Goal: Information Seeking & Learning: Learn about a topic

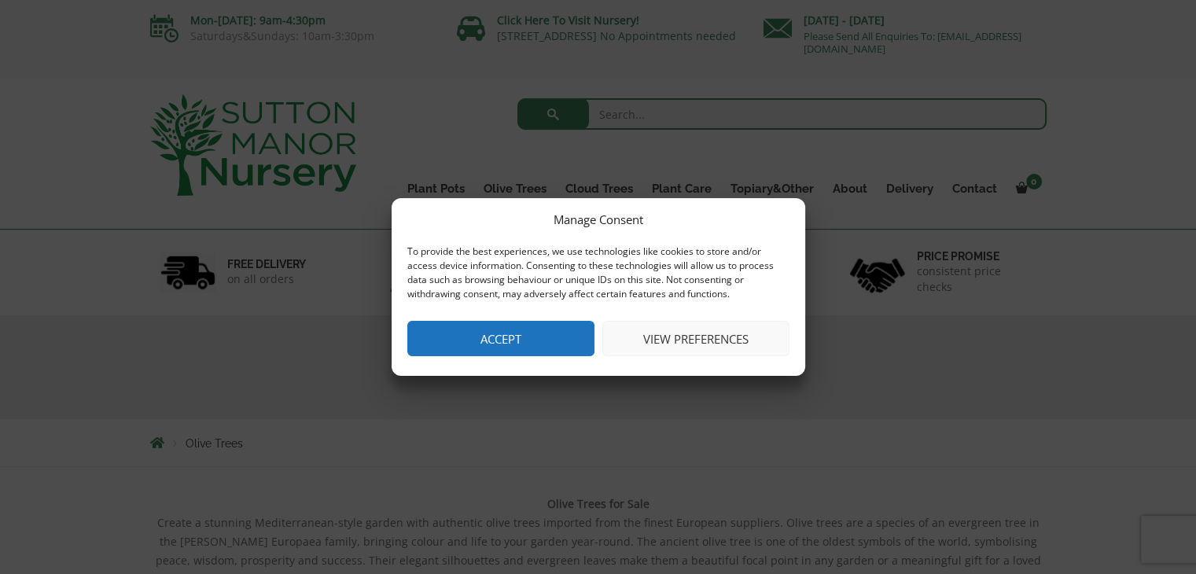
click at [443, 334] on button "Accept" at bounding box center [500, 338] width 187 height 35
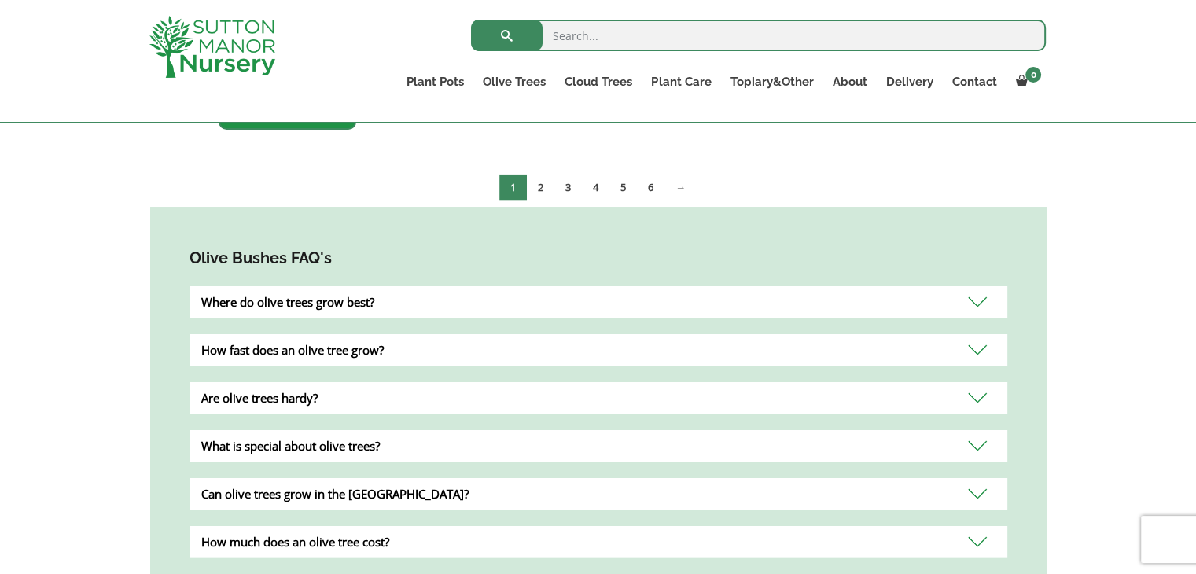
scroll to position [3115, 0]
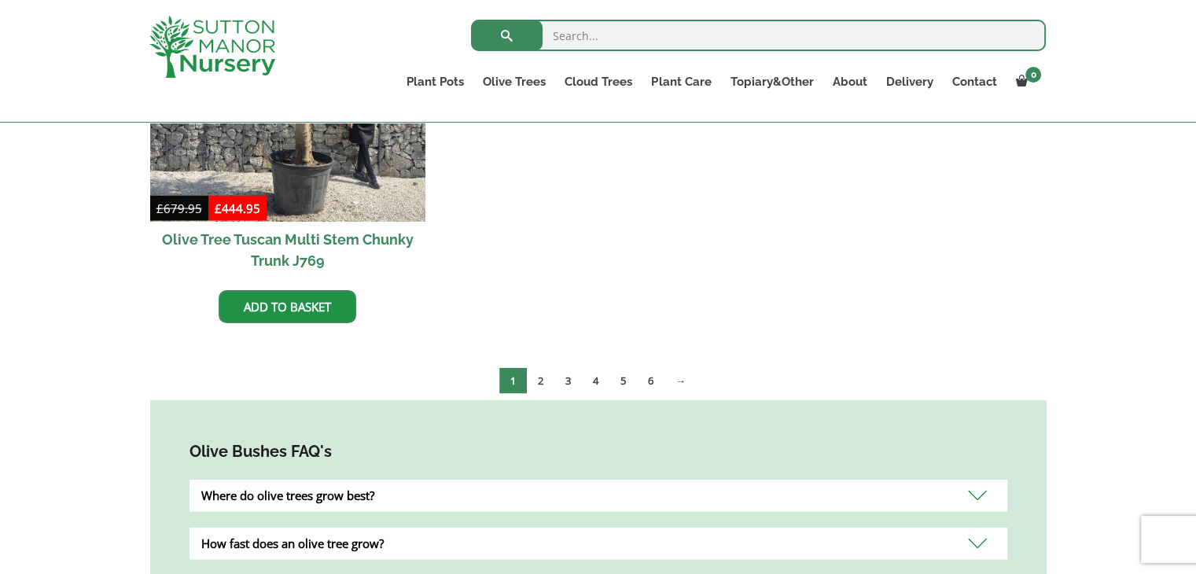
click at [540, 368] on link "2" at bounding box center [541, 381] width 28 height 26
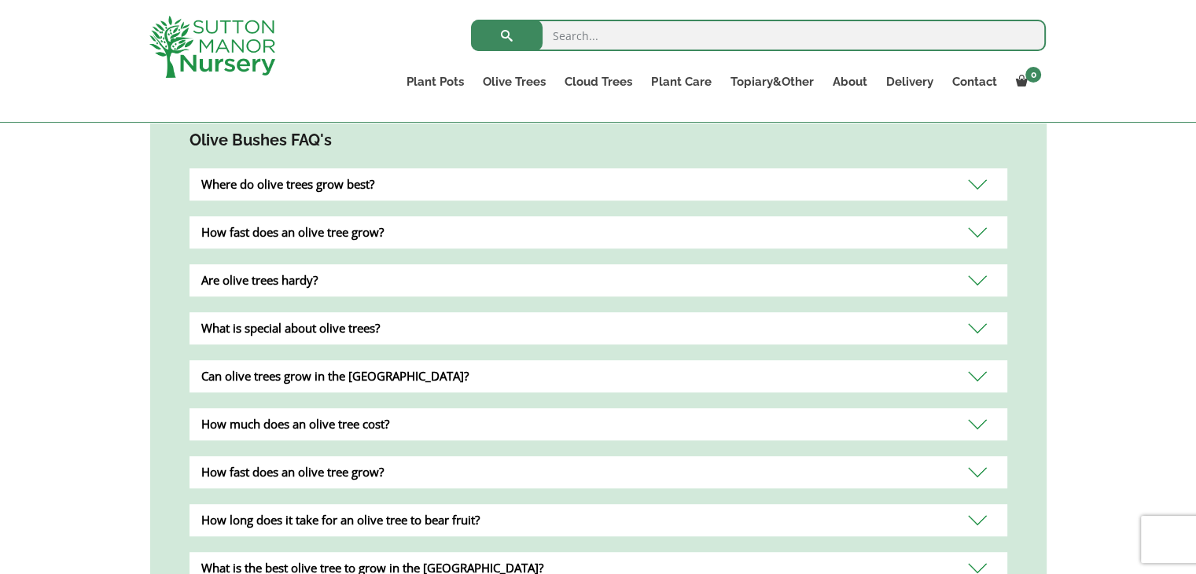
scroll to position [850, 0]
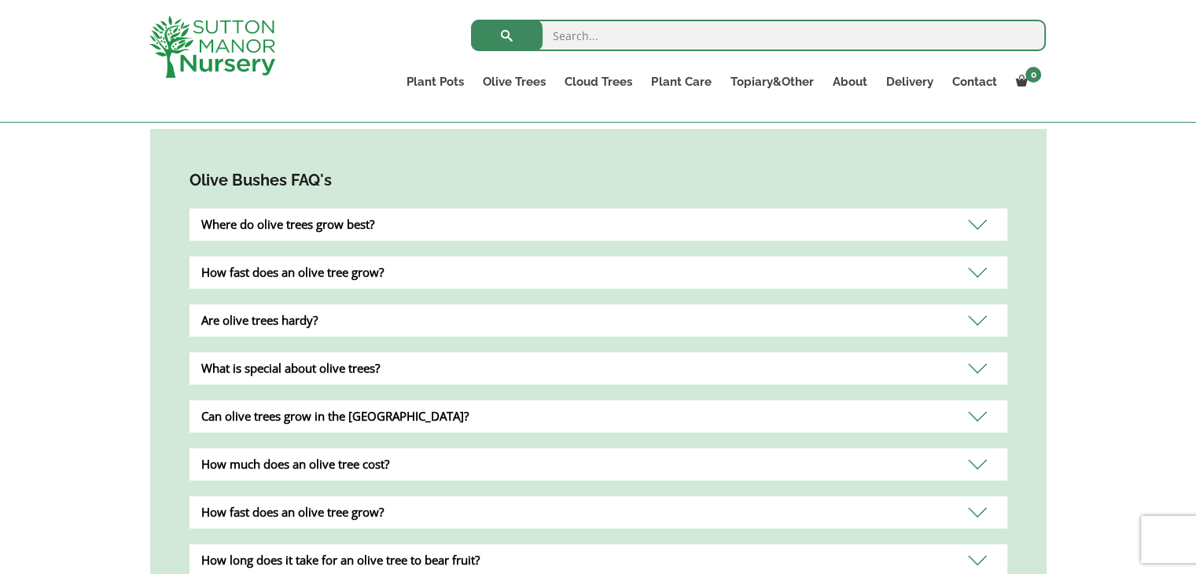
drag, startPoint x: 0, startPoint y: 0, endPoint x: 857, endPoint y: 350, distance: 926.1
click at [857, 350] on div "Olive Bushes FAQ's Where do olive trees grow best? Olive trees grow best in sub…" at bounding box center [598, 500] width 897 height 743
click at [261, 213] on div "Where do olive trees grow best?" at bounding box center [599, 224] width 818 height 32
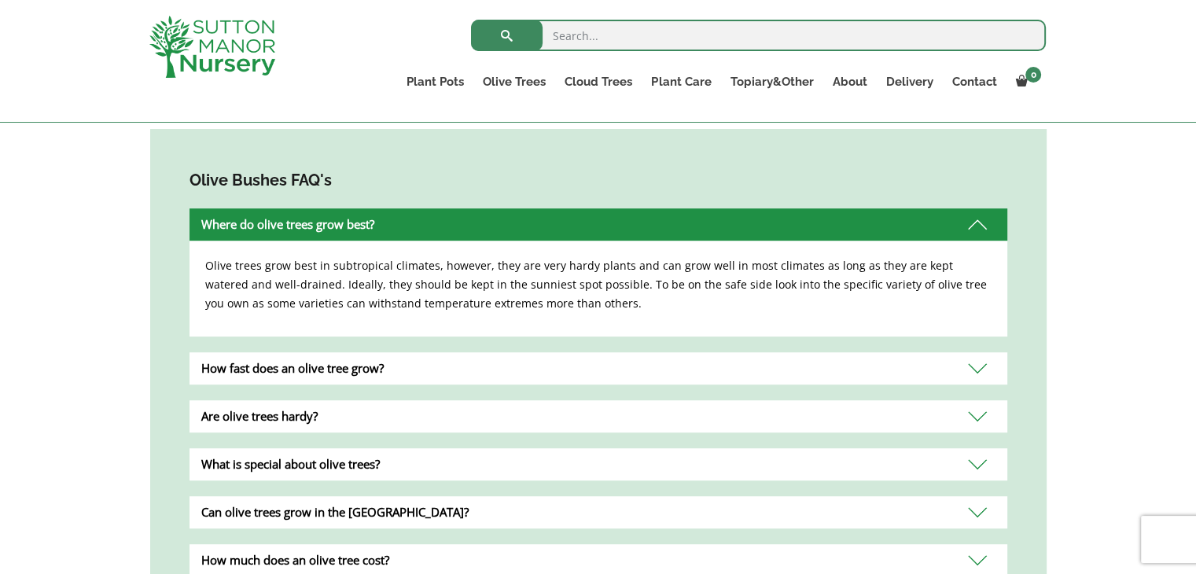
click at [274, 418] on div "Are olive trees hardy?" at bounding box center [599, 416] width 818 height 32
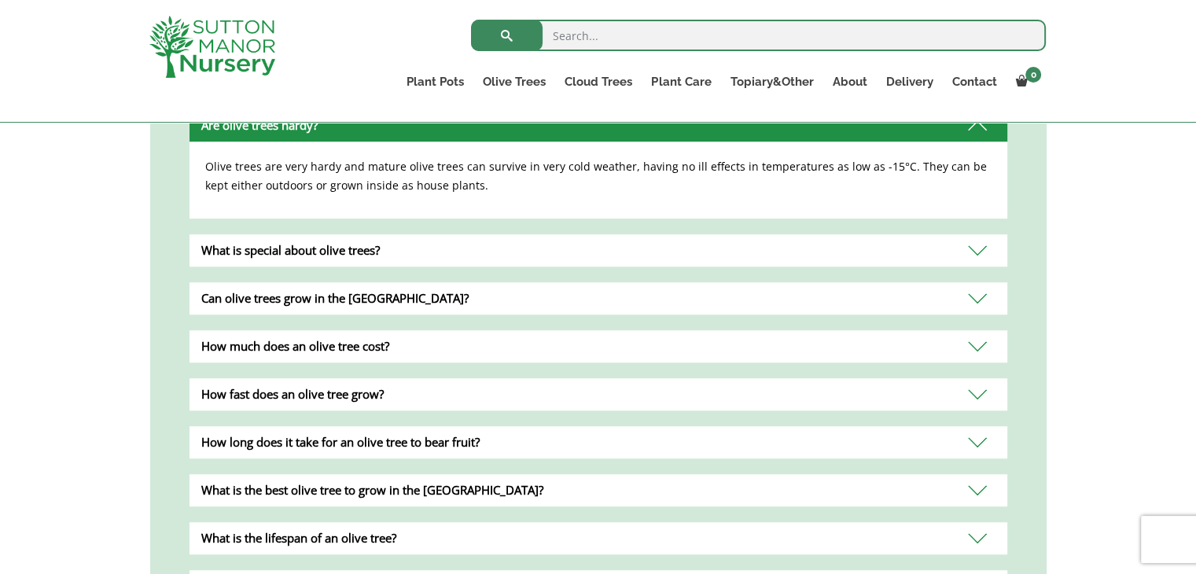
scroll to position [1101, 0]
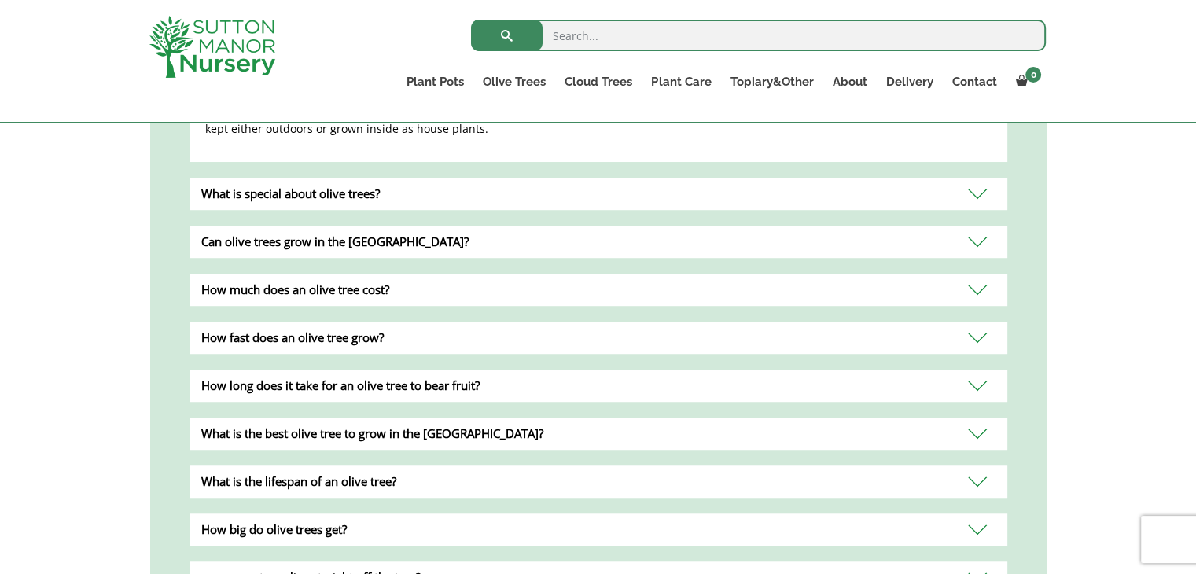
click at [216, 281] on div "How much does an olive tree cost?" at bounding box center [599, 290] width 818 height 32
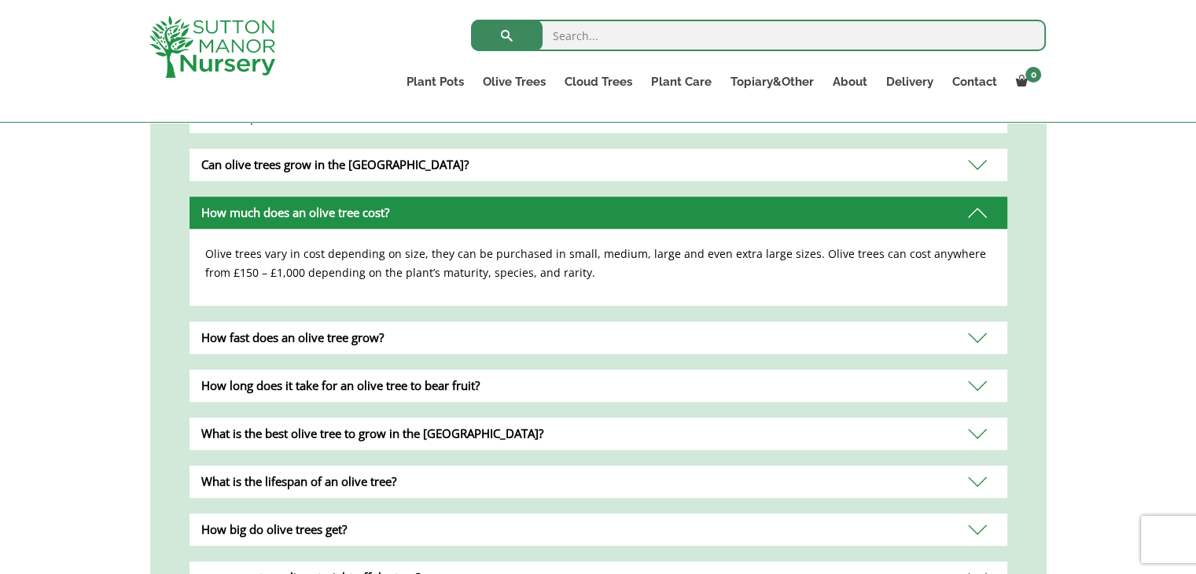
click at [970, 375] on div "How long does it take for an olive tree to bear fruit?" at bounding box center [599, 386] width 818 height 32
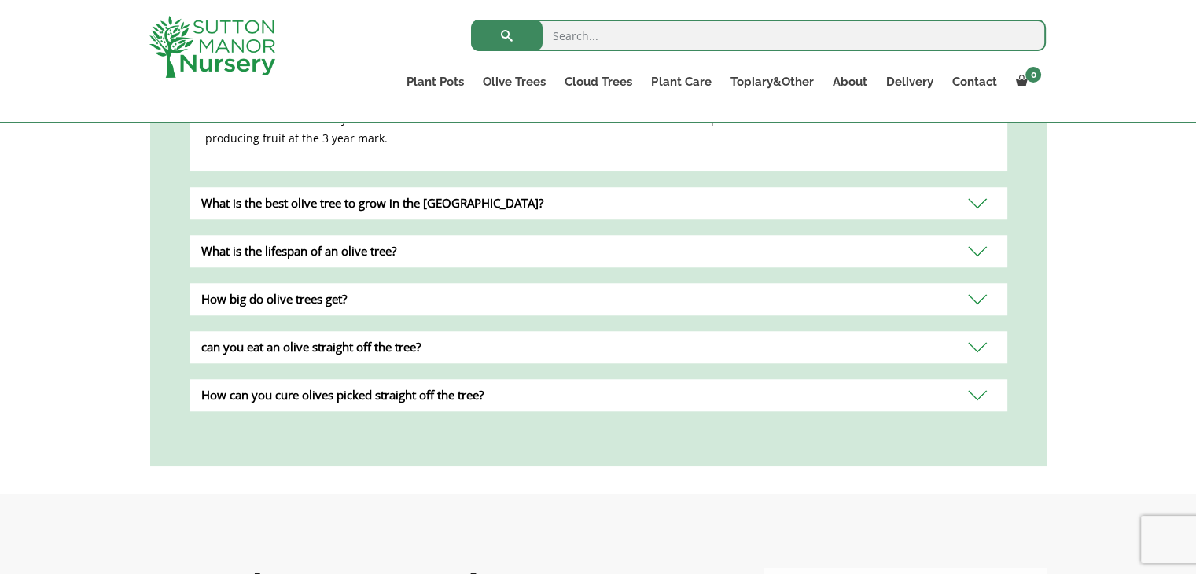
scroll to position [1479, 0]
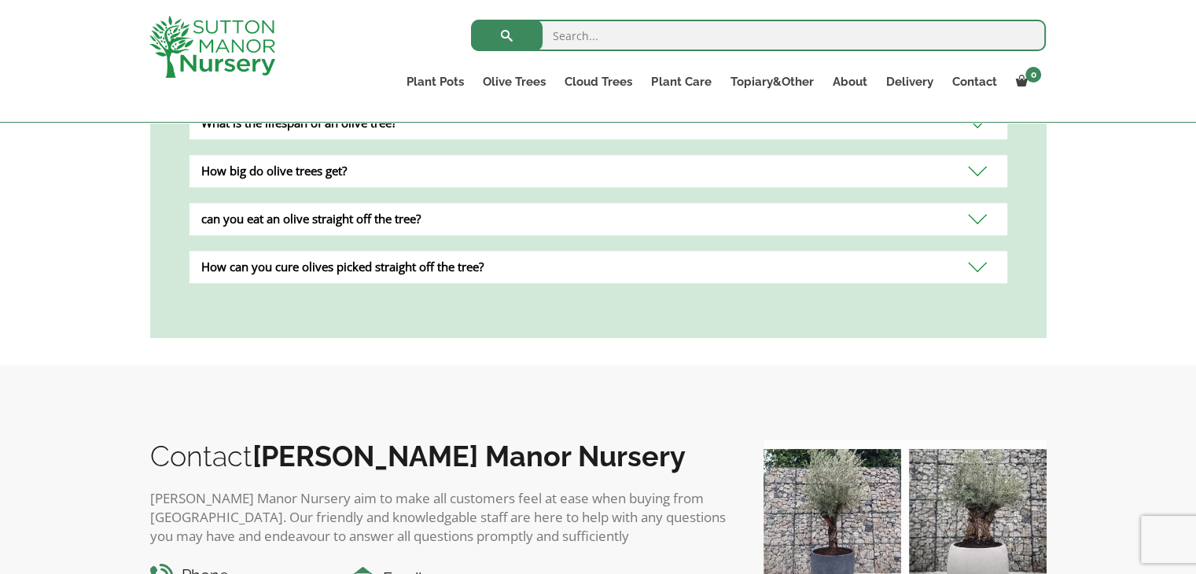
click at [395, 203] on div "can you eat an olive straight off the tree?" at bounding box center [599, 219] width 818 height 32
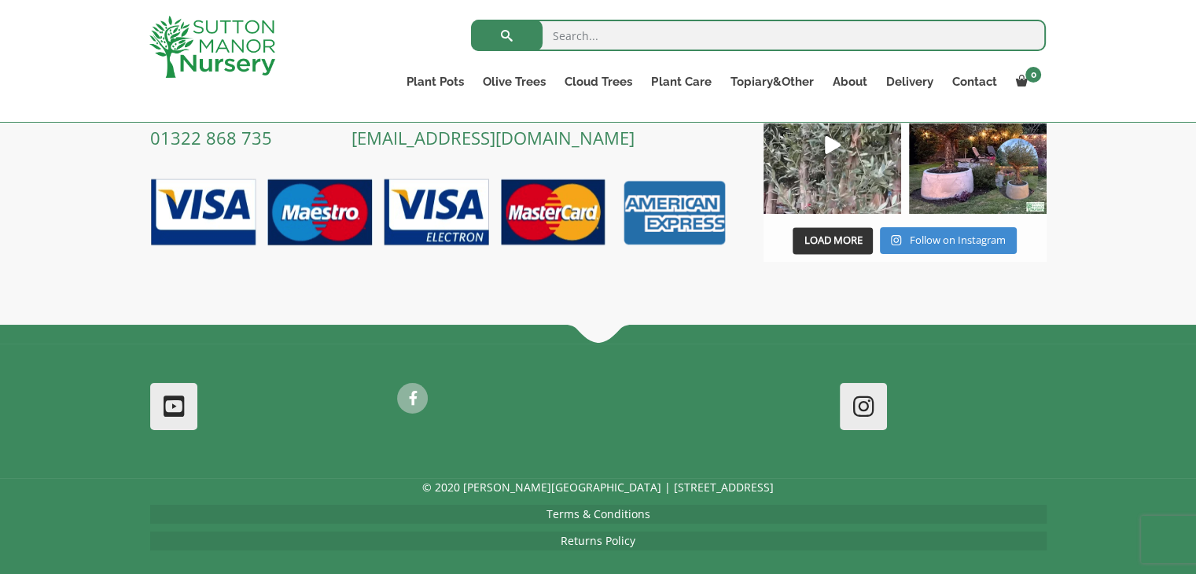
scroll to position [1998, 0]
